Goal: Entertainment & Leisure: Consume media (video, audio)

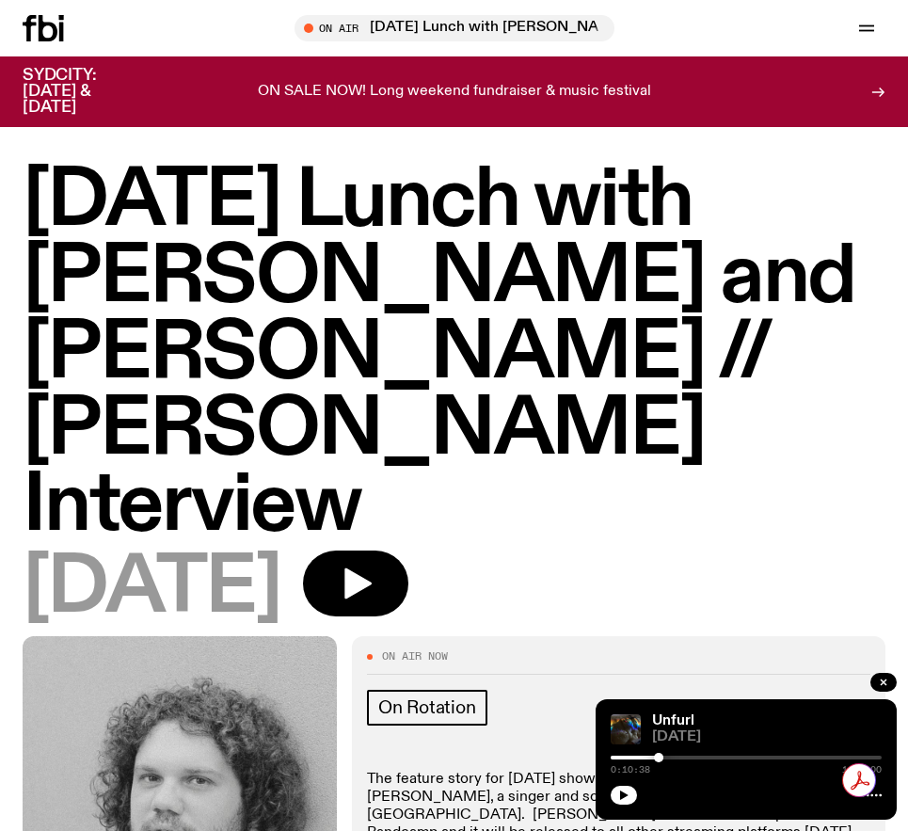
scroll to position [654, 0]
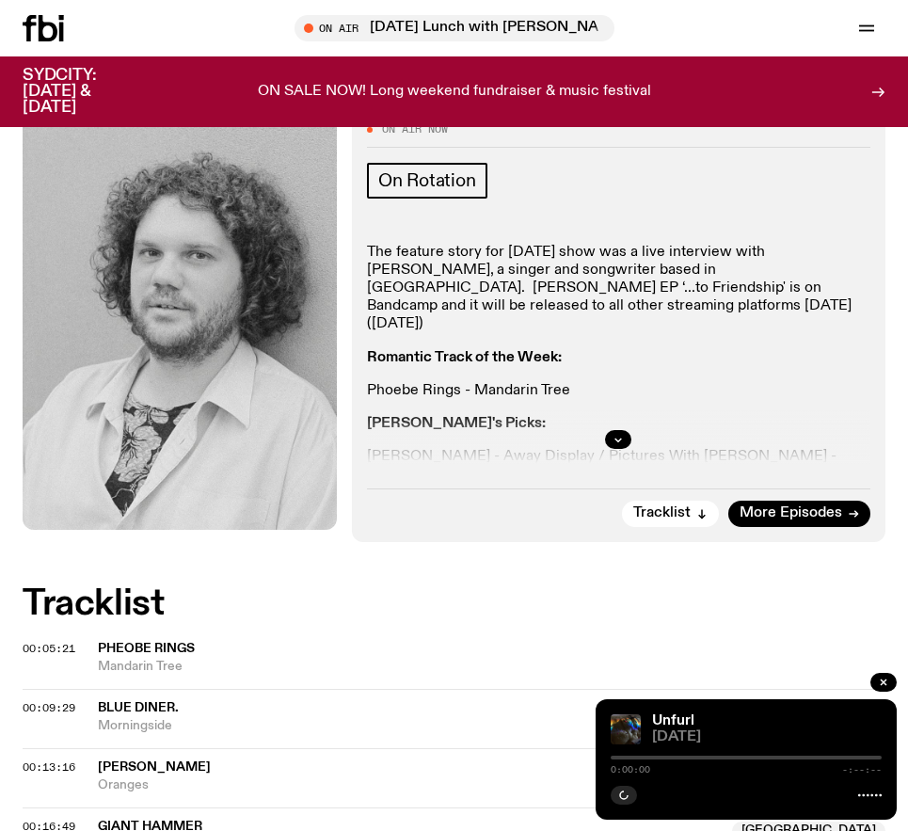
scroll to position [545, 0]
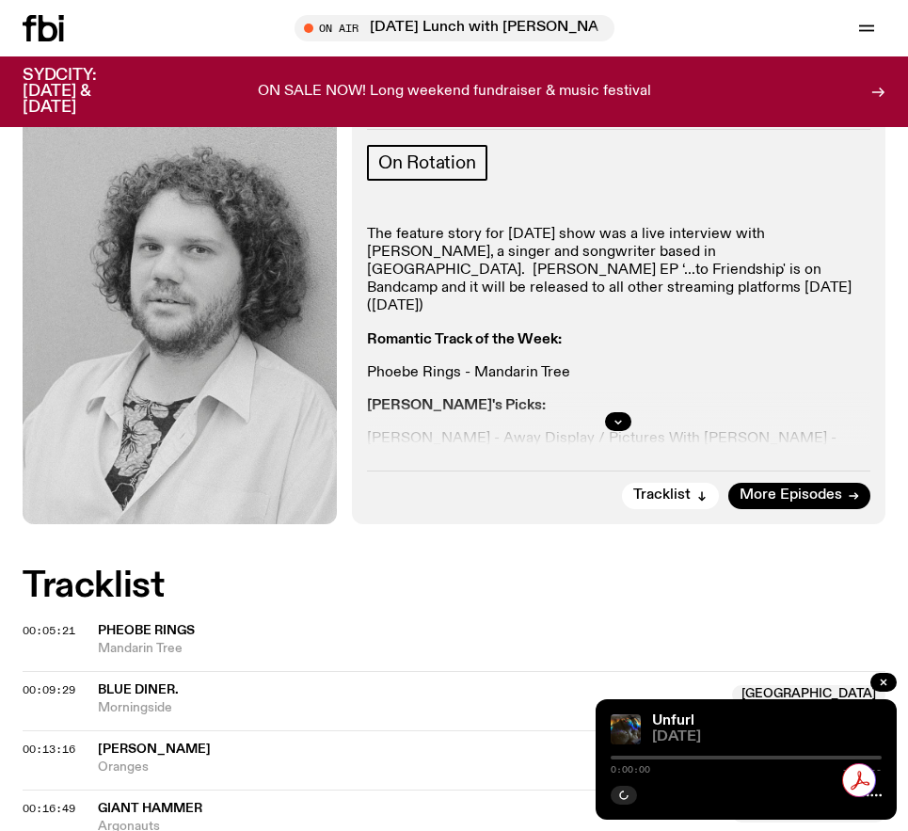
click at [51, 742] on span "00:13:16" at bounding box center [49, 749] width 53 height 15
click at [54, 742] on span "00:13:16" at bounding box center [49, 749] width 53 height 15
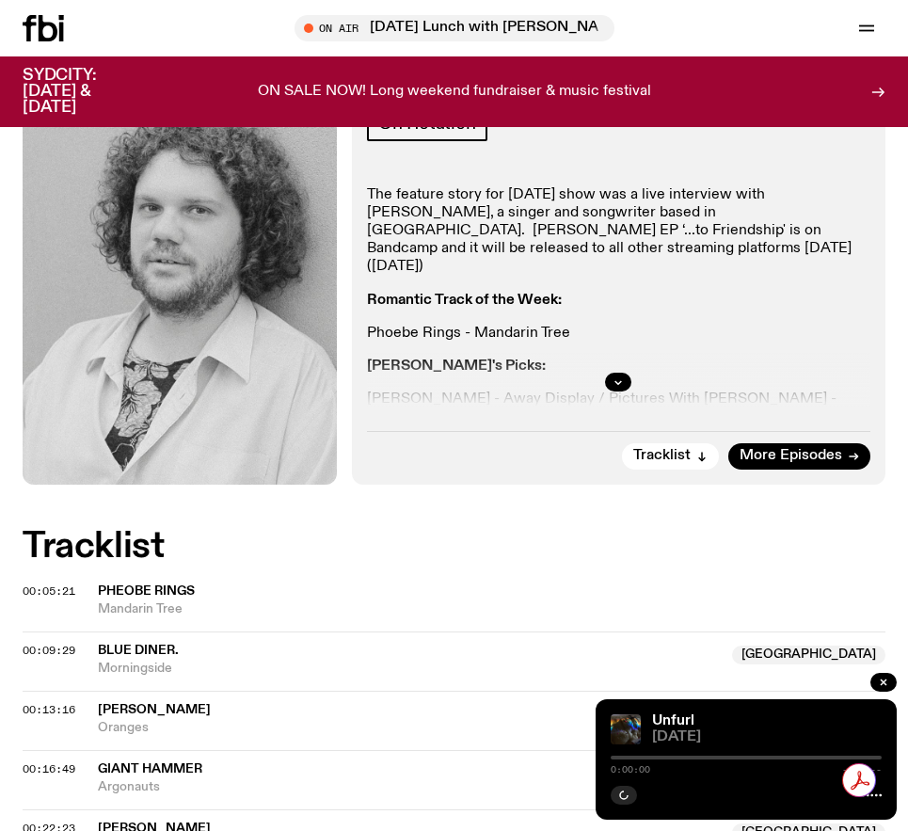
click at [48, 761] on span "00:16:49" at bounding box center [49, 768] width 53 height 15
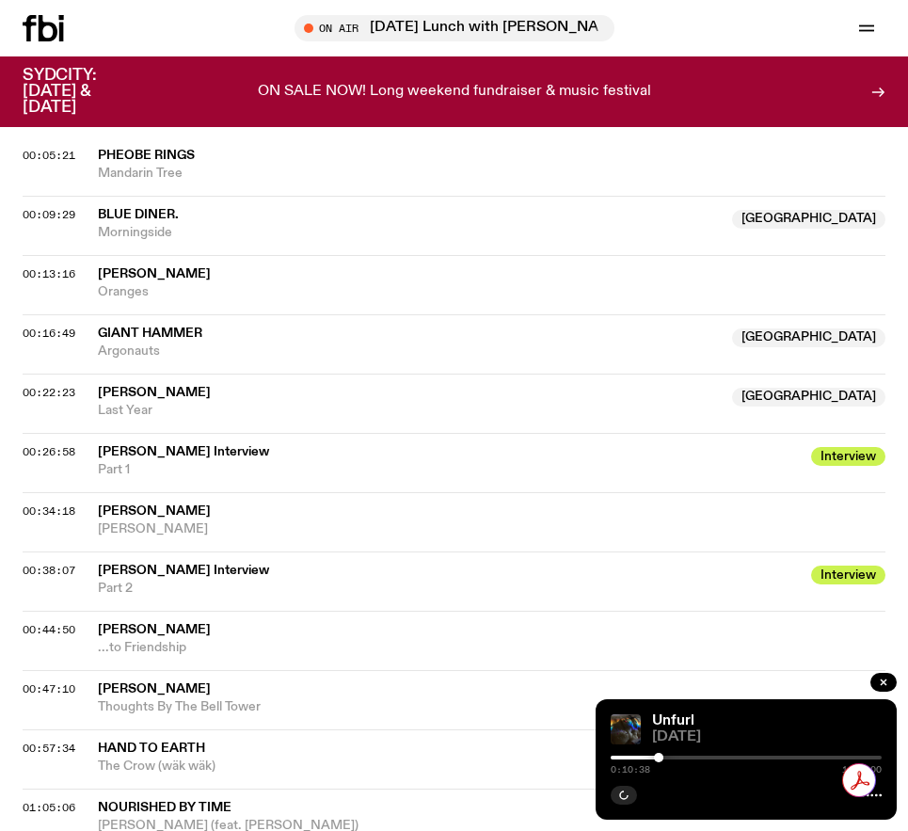
click at [52, 611] on div "00:44:50 [PERSON_NAME] ...to Friendship" at bounding box center [454, 640] width 863 height 59
click at [53, 622] on span "00:44:50" at bounding box center [49, 629] width 53 height 15
click at [322, 680] on span "[PERSON_NAME]" at bounding box center [492, 689] width 788 height 18
click at [133, 580] on span "Part 2" at bounding box center [449, 589] width 702 height 18
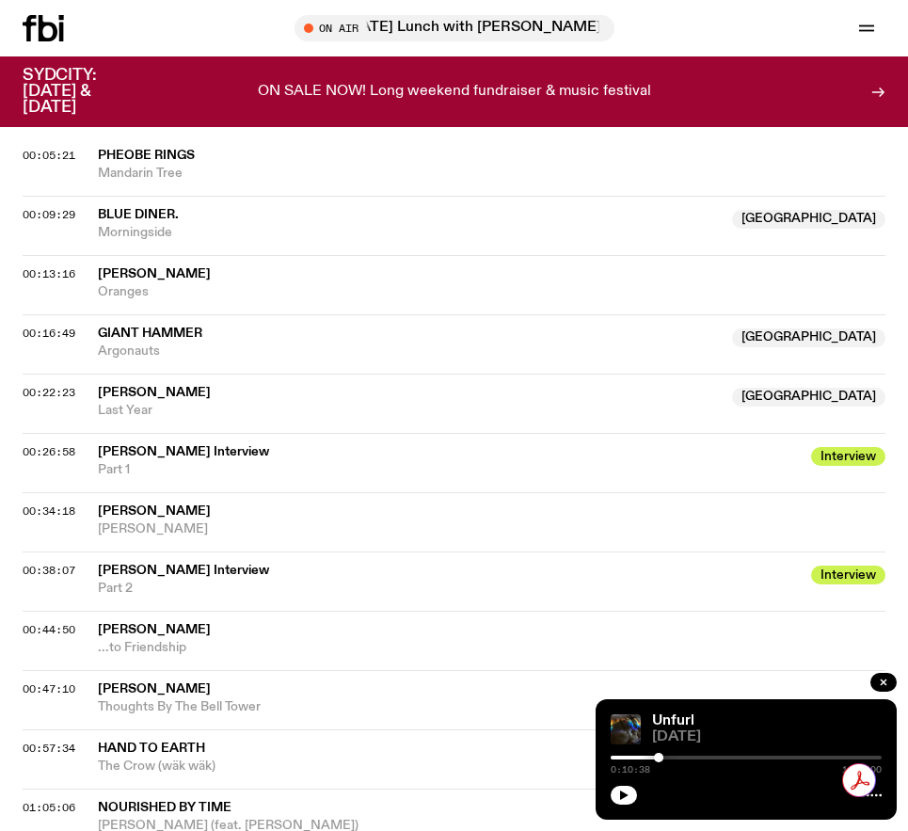
click at [54, 563] on span "00:38:07" at bounding box center [49, 570] width 53 height 15
click at [133, 582] on span "Part 2" at bounding box center [115, 588] width 35 height 13
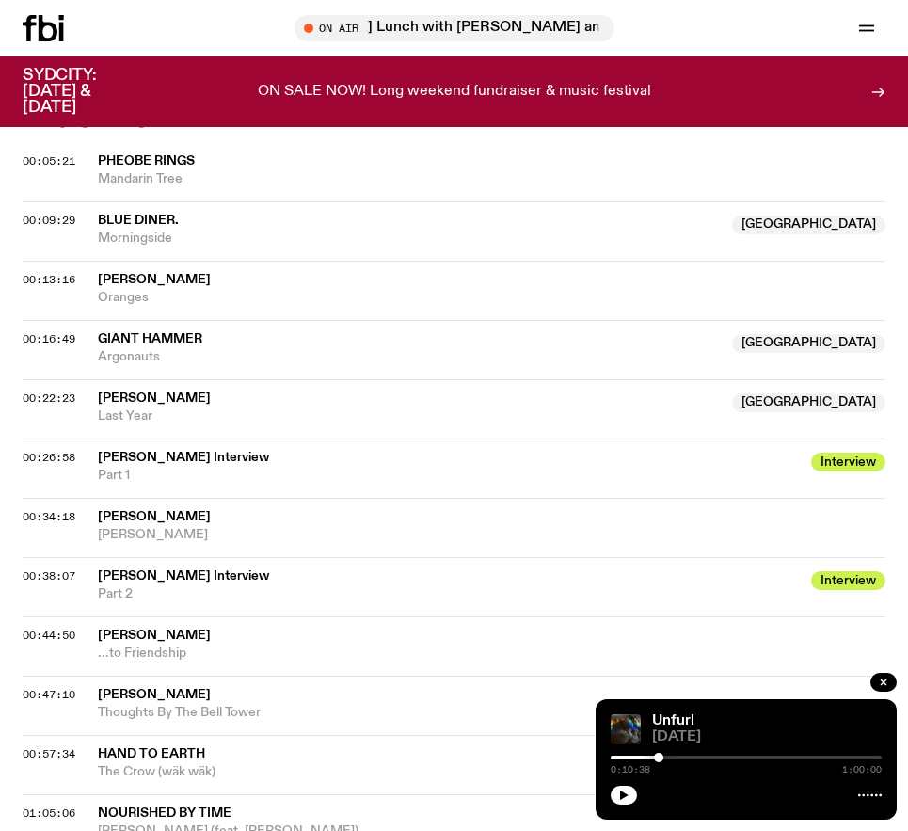
scroll to position [1013, 0]
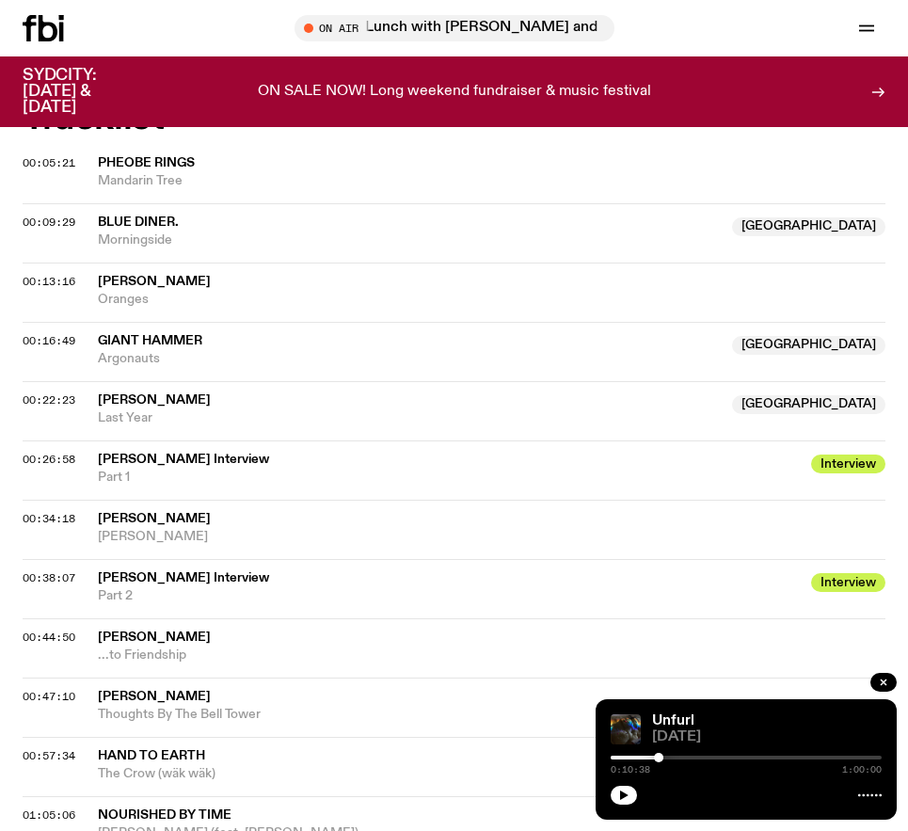
click at [75, 500] on div "00:34:18 [PERSON_NAME] [PERSON_NAME]" at bounding box center [454, 529] width 863 height 59
click at [45, 511] on span "00:34:18" at bounding box center [49, 518] width 53 height 15
click at [94, 559] on div "00:38:07 [PERSON_NAME] Interview Interview Part 2 Interview" at bounding box center [454, 588] width 863 height 59
click at [35, 570] on span "00:38:07" at bounding box center [49, 577] width 53 height 15
click at [281, 510] on span "[PERSON_NAME]" at bounding box center [492, 519] width 788 height 18
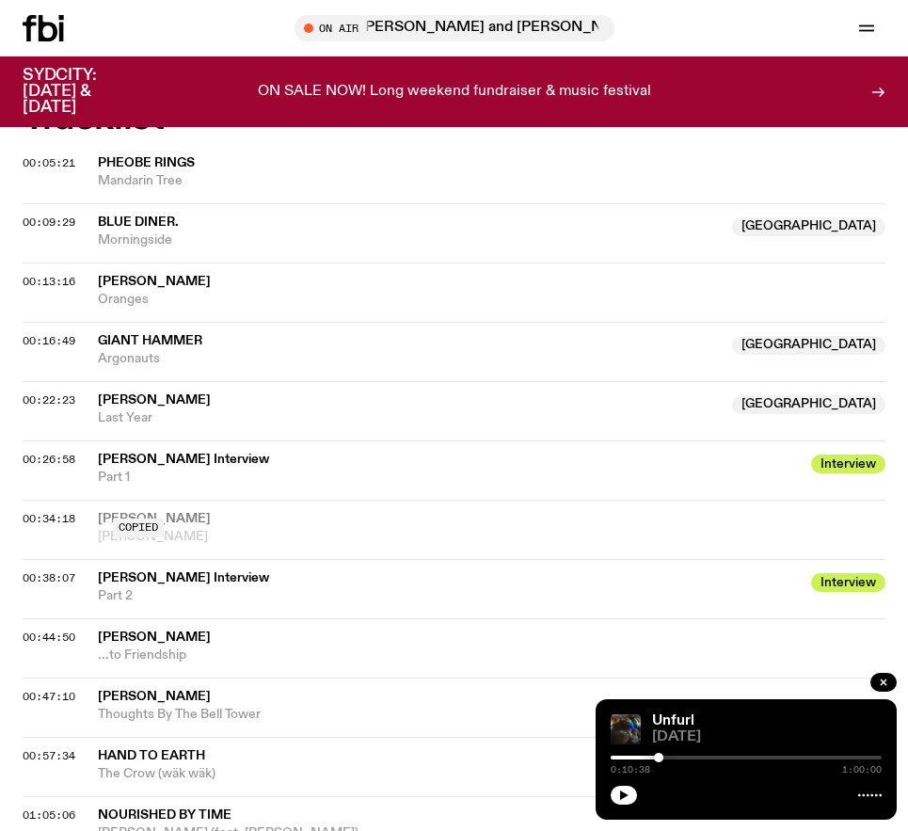
click at [46, 500] on div "00:34:18 [PERSON_NAME] [PERSON_NAME] Copied" at bounding box center [454, 529] width 863 height 59
click at [50, 511] on span "00:34:18" at bounding box center [49, 518] width 53 height 15
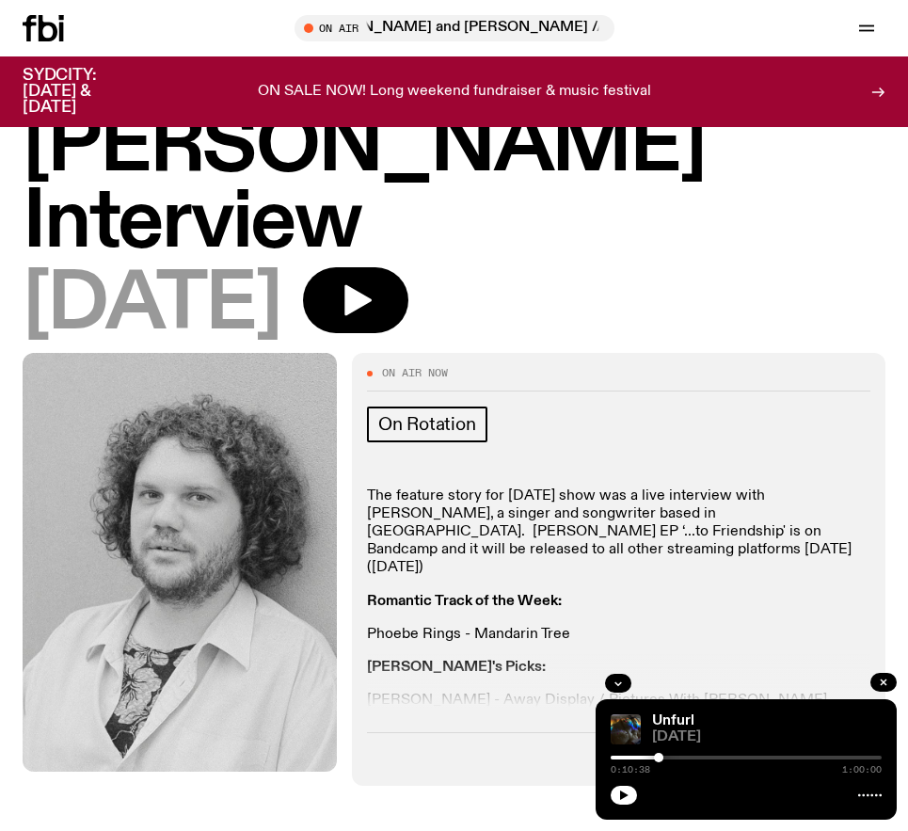
scroll to position [241, 0]
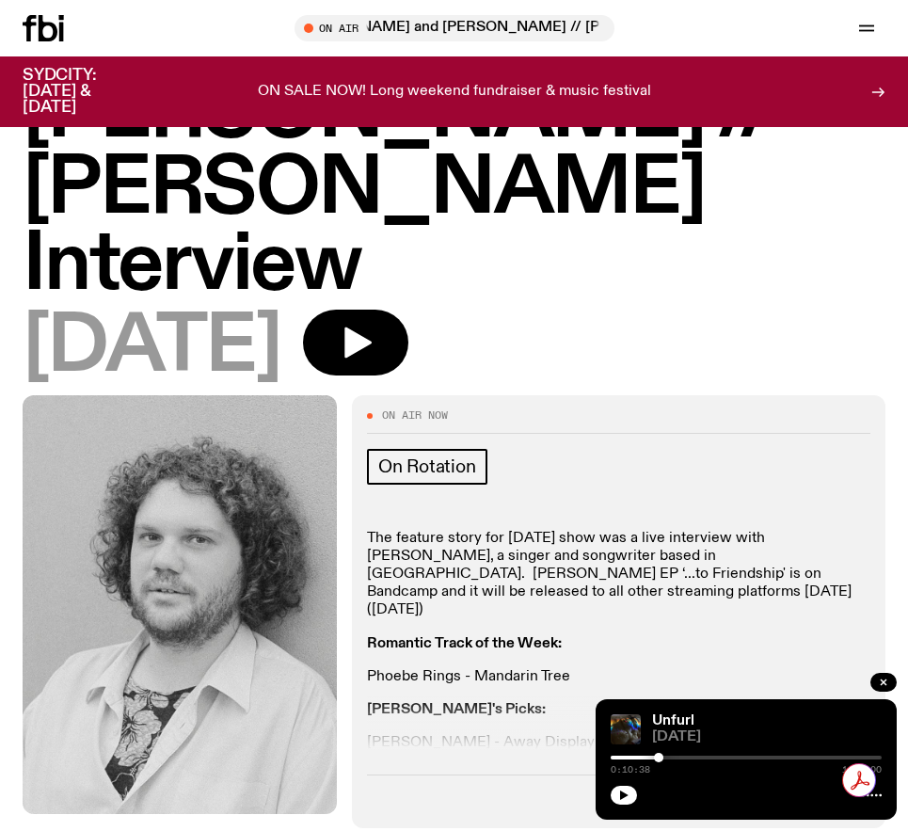
click at [704, 794] on icon "button" at bounding box center [701, 799] width 11 height 11
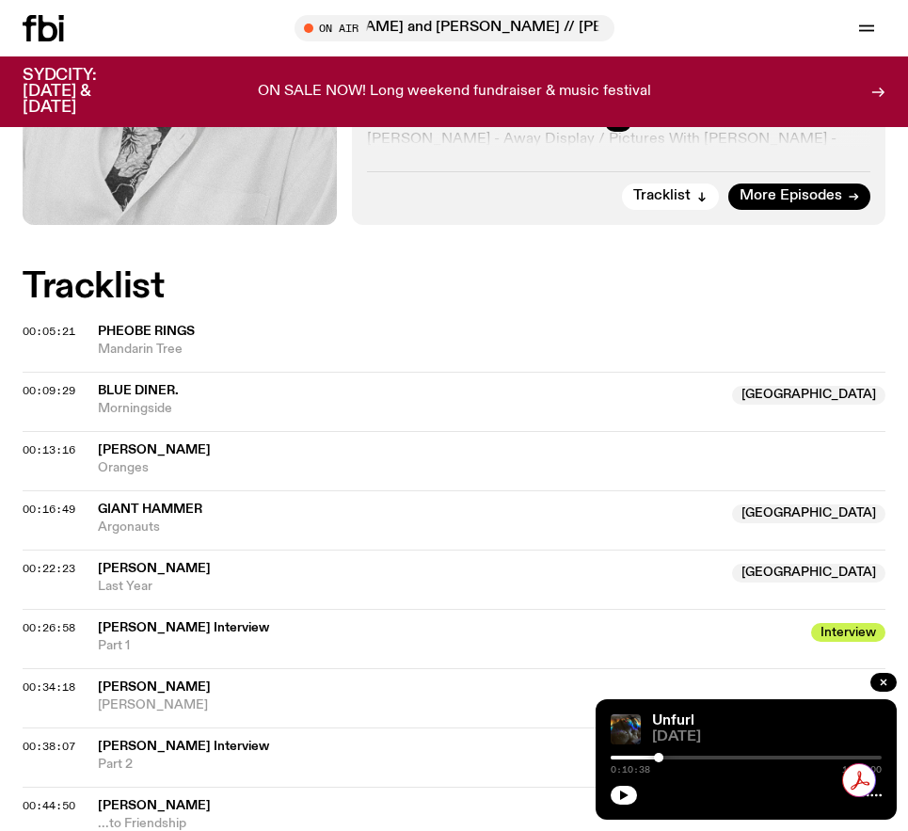
scroll to position [851, 0]
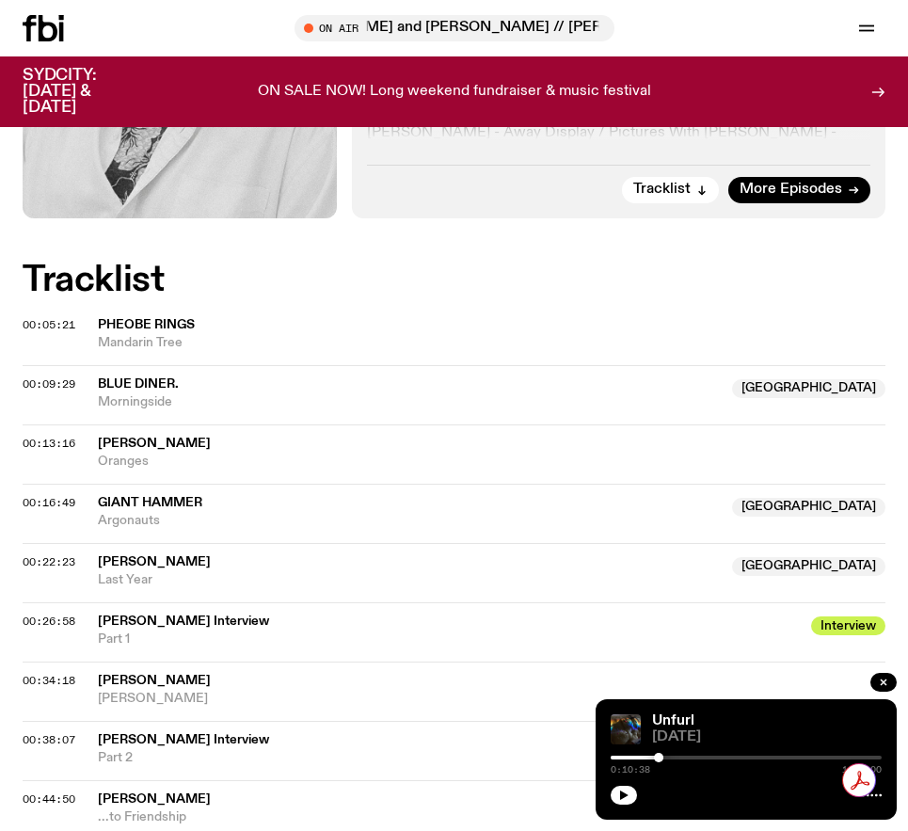
click at [55, 614] on span "00:26:58" at bounding box center [49, 621] width 53 height 15
